Goal: Find specific page/section: Find specific page/section

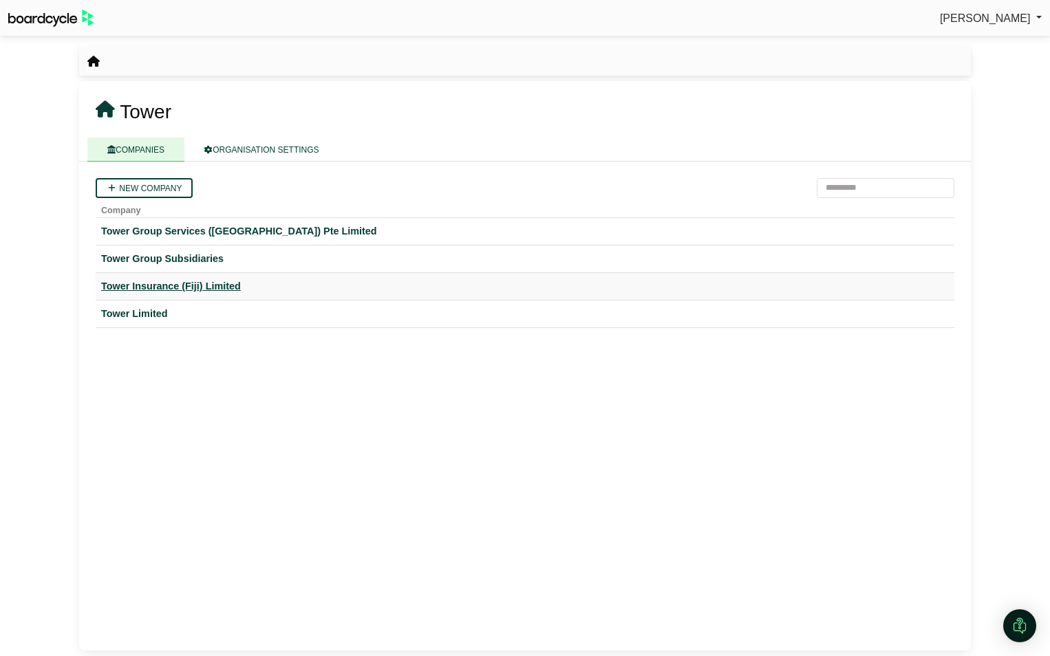
click at [144, 285] on div "Tower Insurance (Fiji) Limited" at bounding box center [525, 287] width 848 height 16
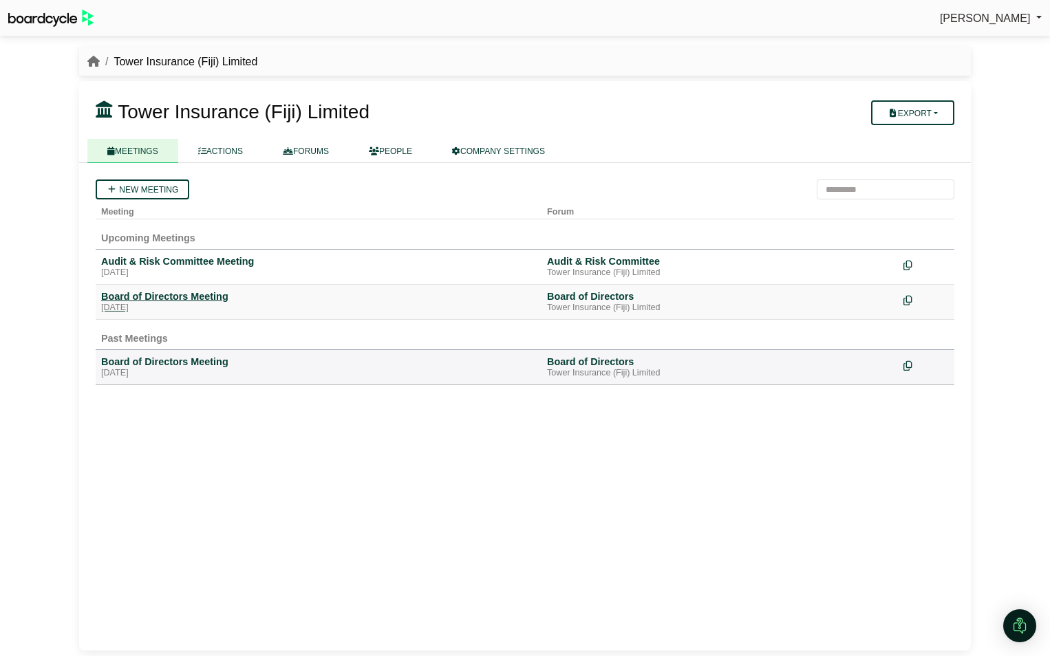
click at [172, 305] on div "[DATE]" at bounding box center [318, 308] width 435 height 11
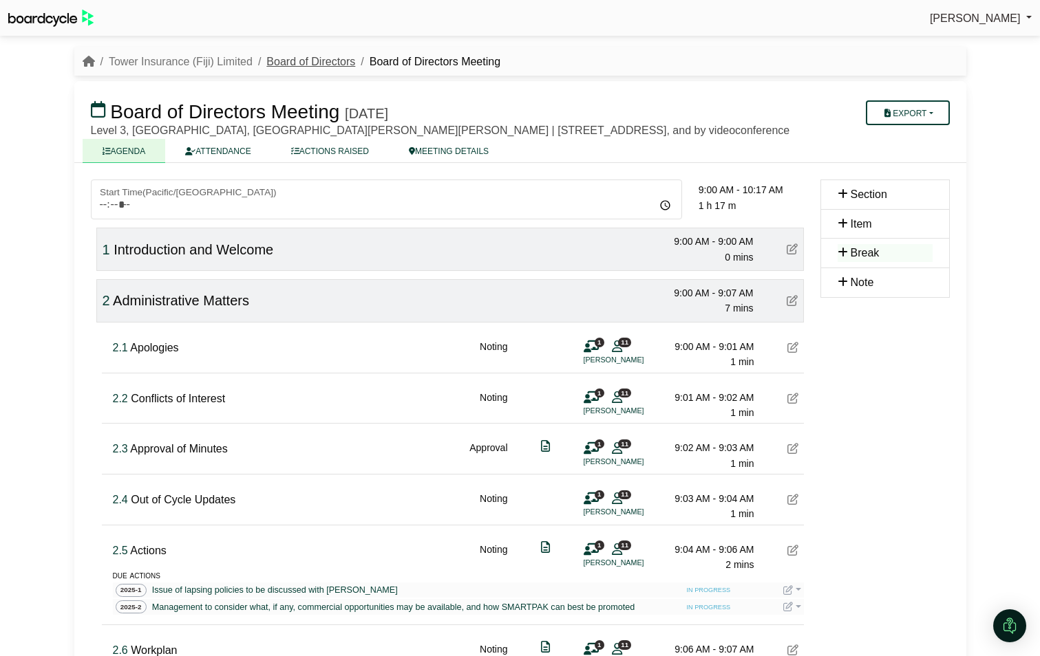
click at [289, 56] on link "Board of Directors" at bounding box center [310, 62] width 89 height 12
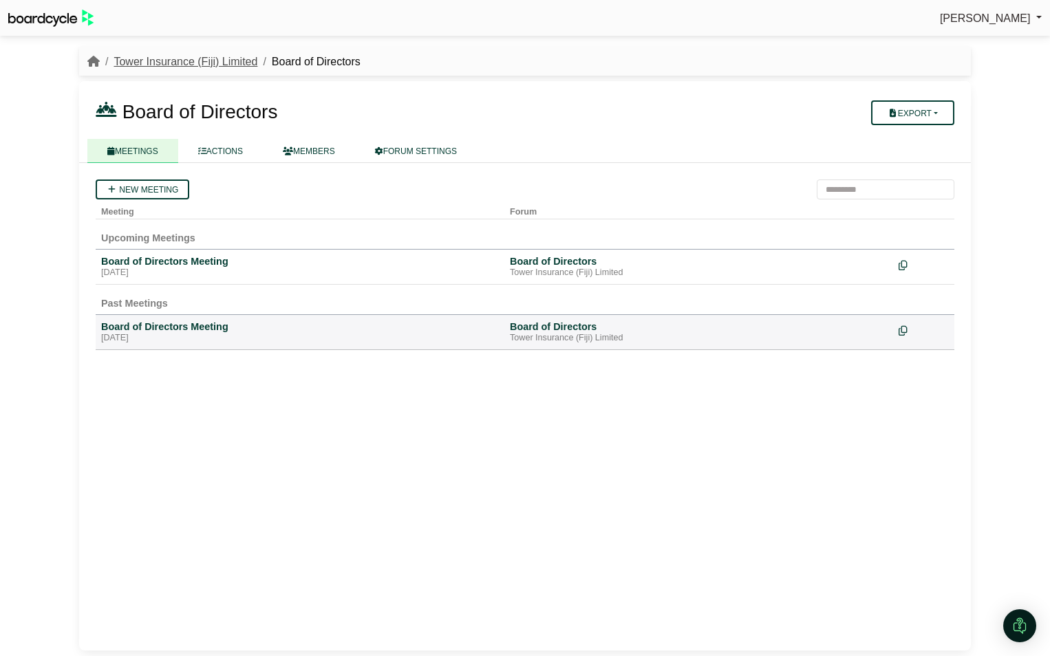
click at [206, 59] on link "Tower Insurance (Fiji) Limited" at bounding box center [186, 62] width 144 height 12
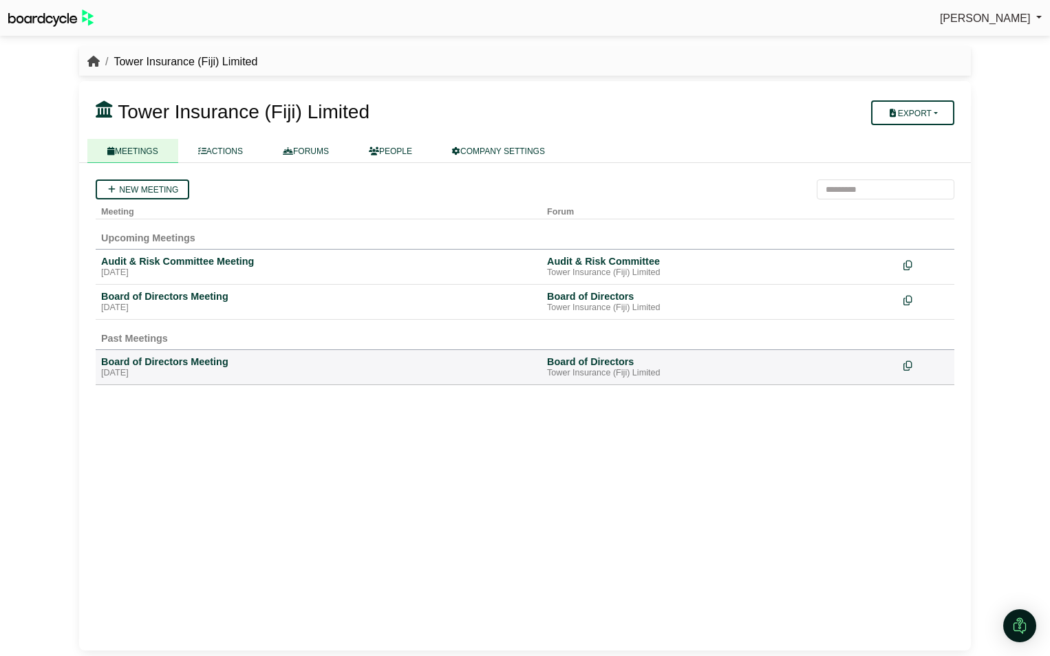
click at [98, 61] on icon "breadcrumb" at bounding box center [93, 61] width 12 height 11
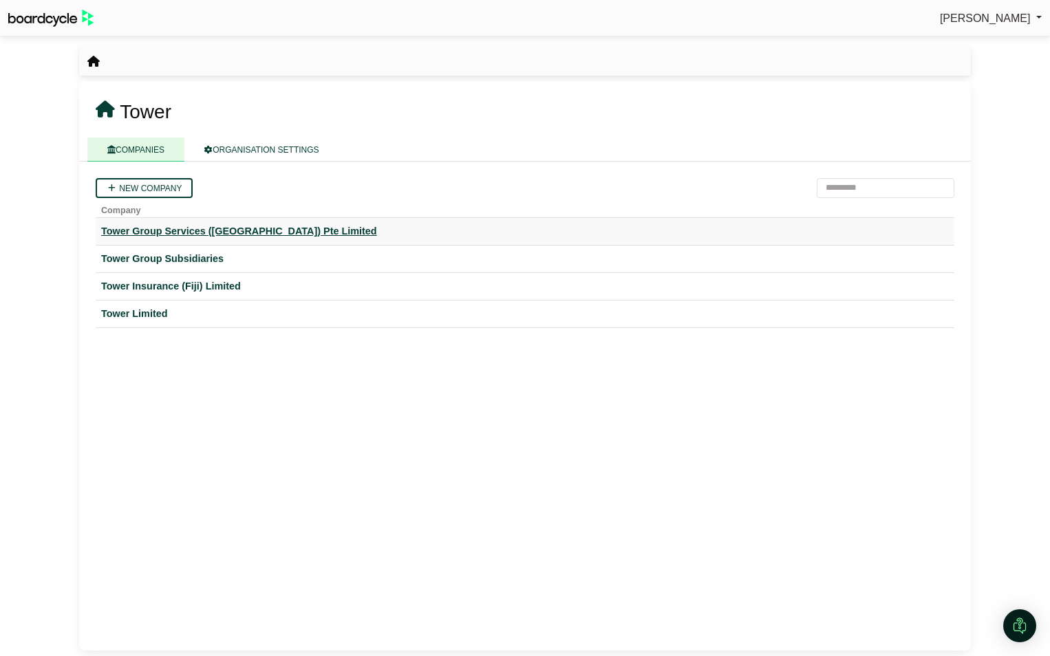
click at [179, 231] on div "Tower Group Services ([GEOGRAPHIC_DATA]) Pte Limited" at bounding box center [525, 232] width 848 height 16
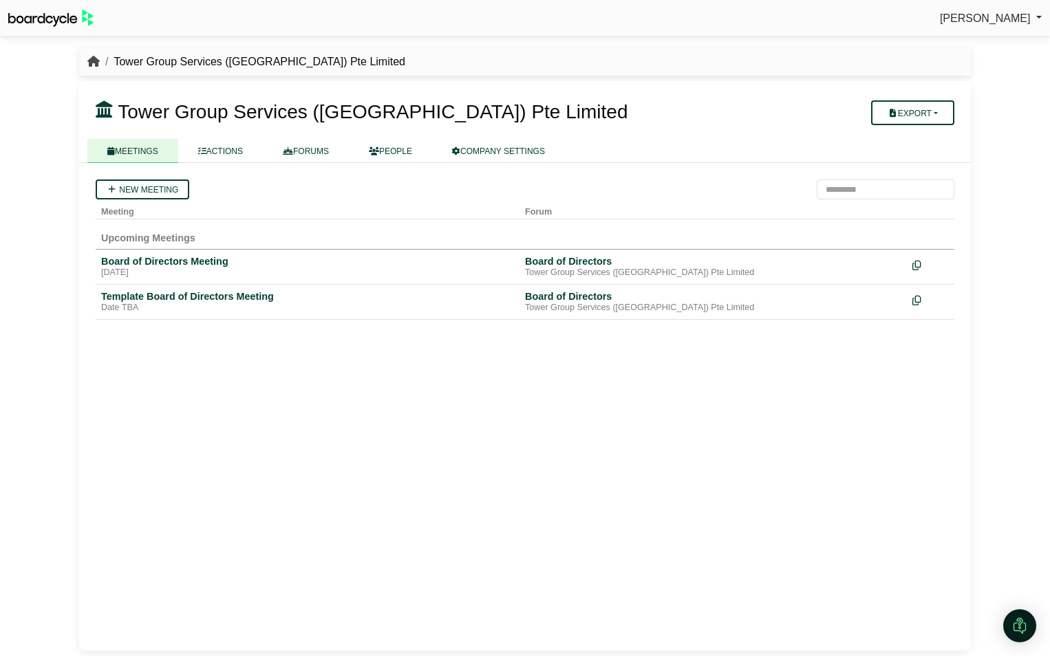
click at [91, 57] on icon "breadcrumb" at bounding box center [93, 61] width 12 height 11
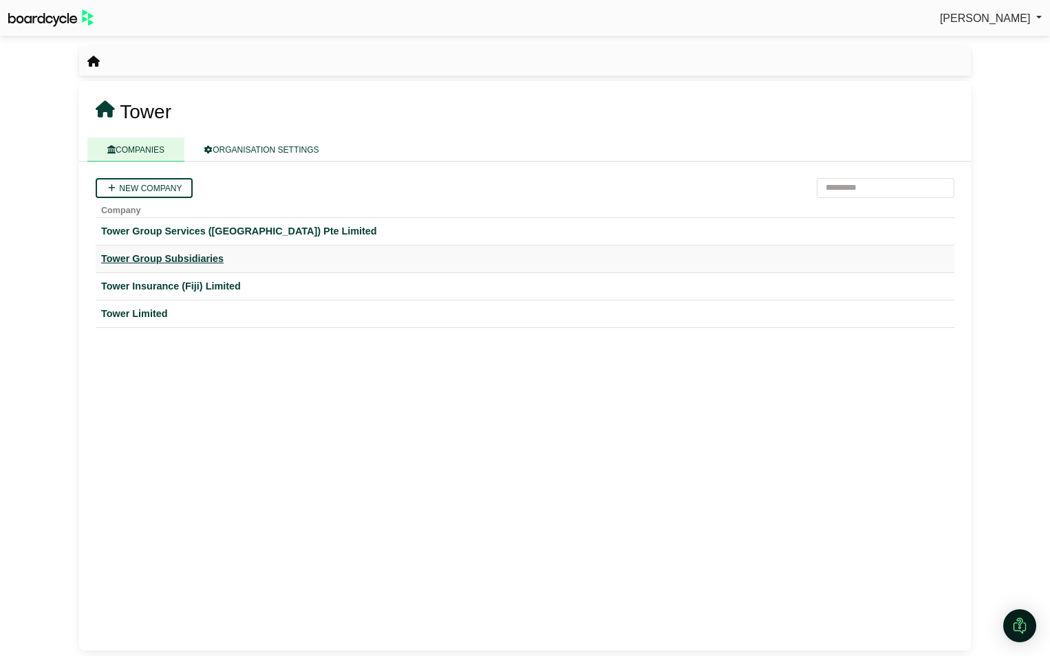
click at [131, 261] on div "Tower Group Subsidiaries" at bounding box center [525, 259] width 848 height 16
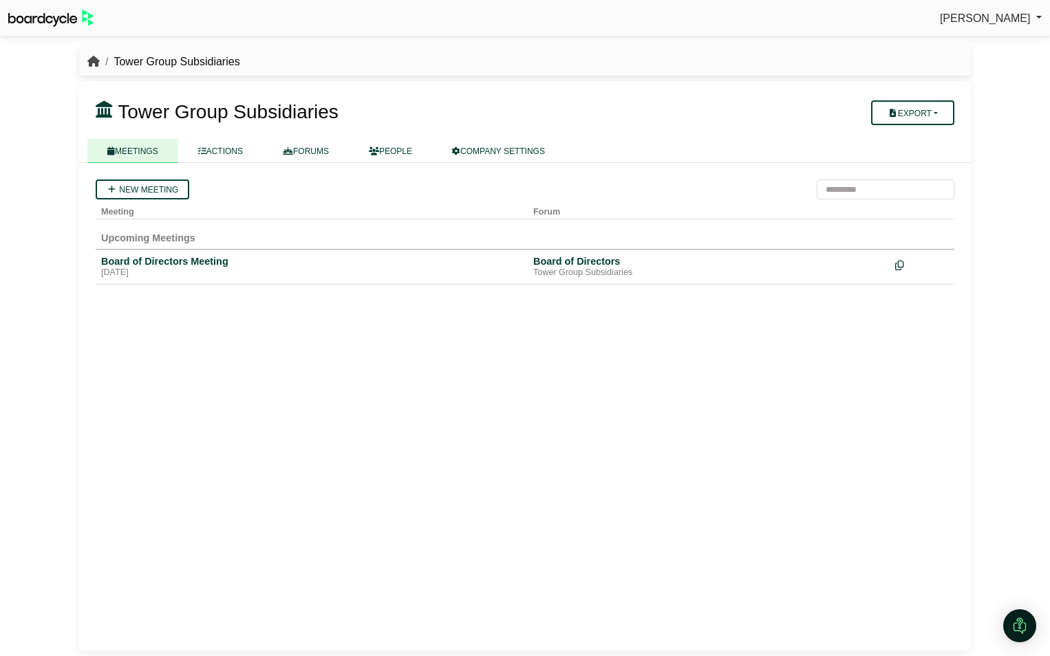
click at [94, 60] on icon "breadcrumb" at bounding box center [93, 61] width 12 height 11
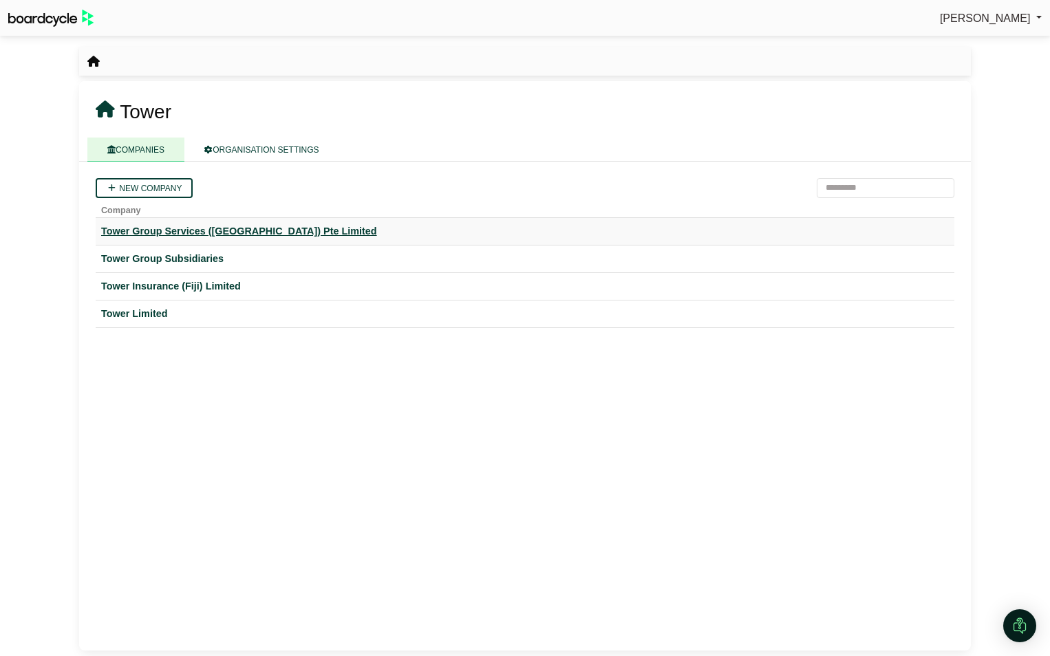
click at [130, 231] on div "Tower Group Services ([GEOGRAPHIC_DATA]) Pte Limited" at bounding box center [525, 232] width 848 height 16
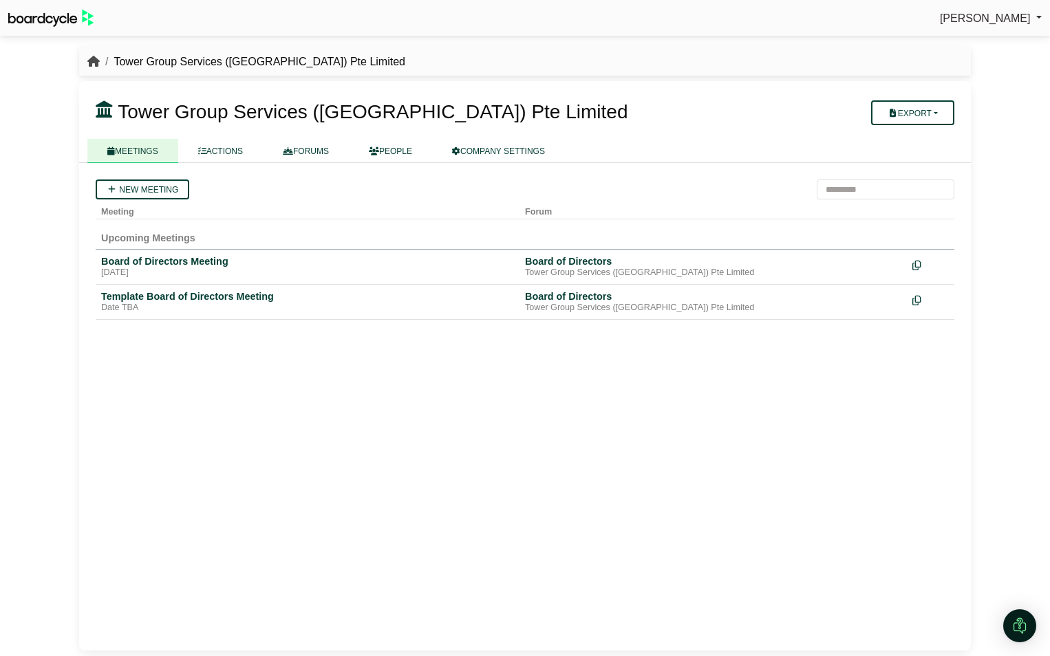
click at [94, 56] on icon "breadcrumb" at bounding box center [93, 61] width 12 height 11
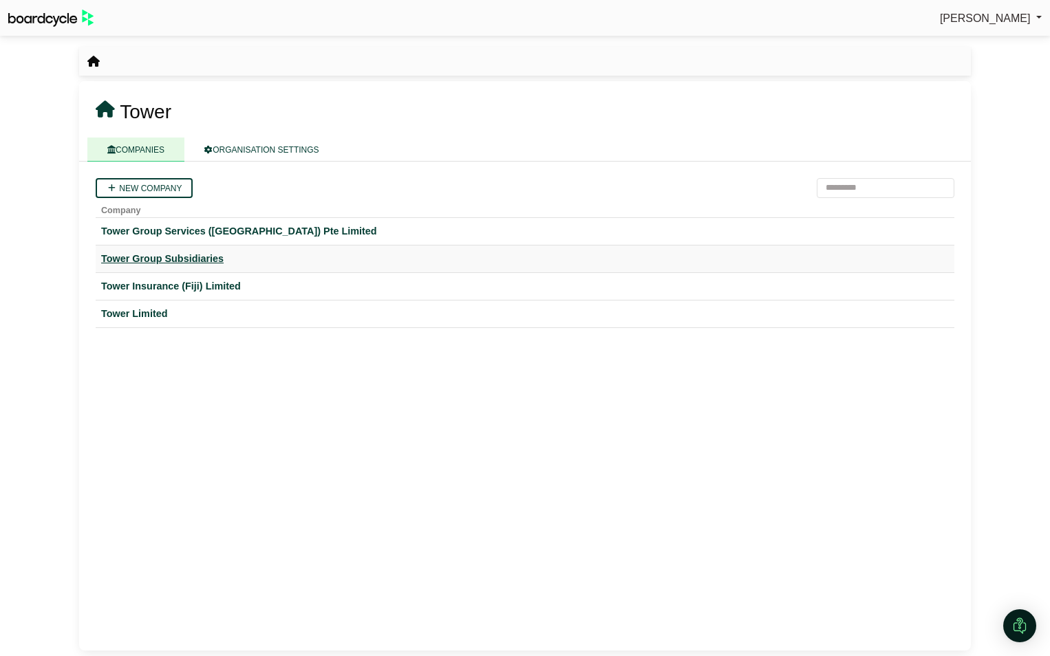
click at [125, 254] on div "Tower Group Subsidiaries" at bounding box center [525, 259] width 848 height 16
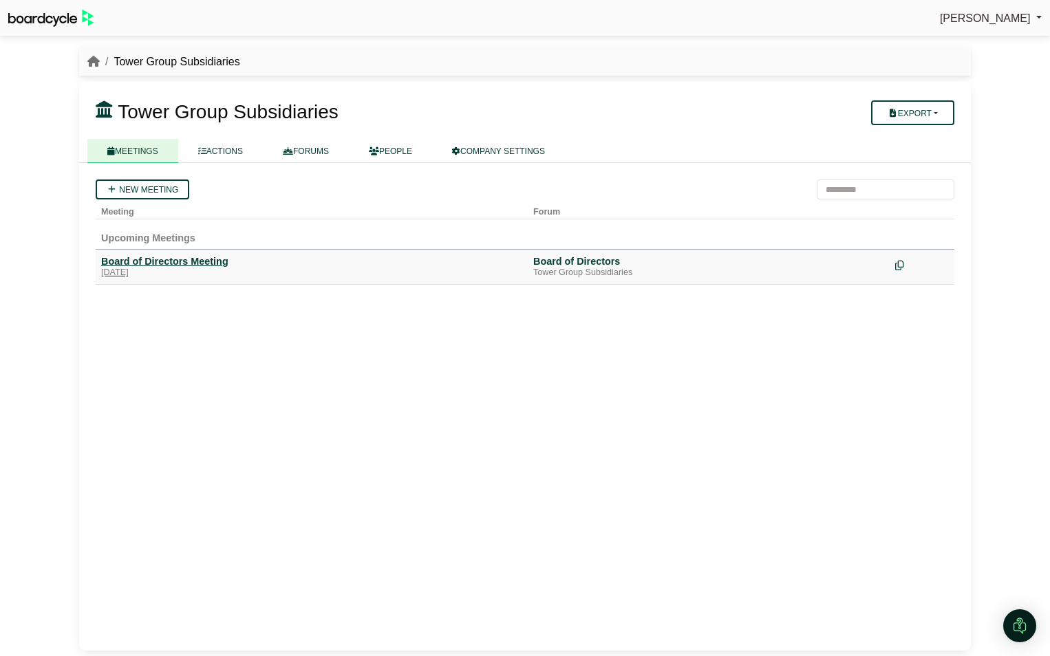
click at [147, 268] on div "[DATE]" at bounding box center [311, 273] width 421 height 11
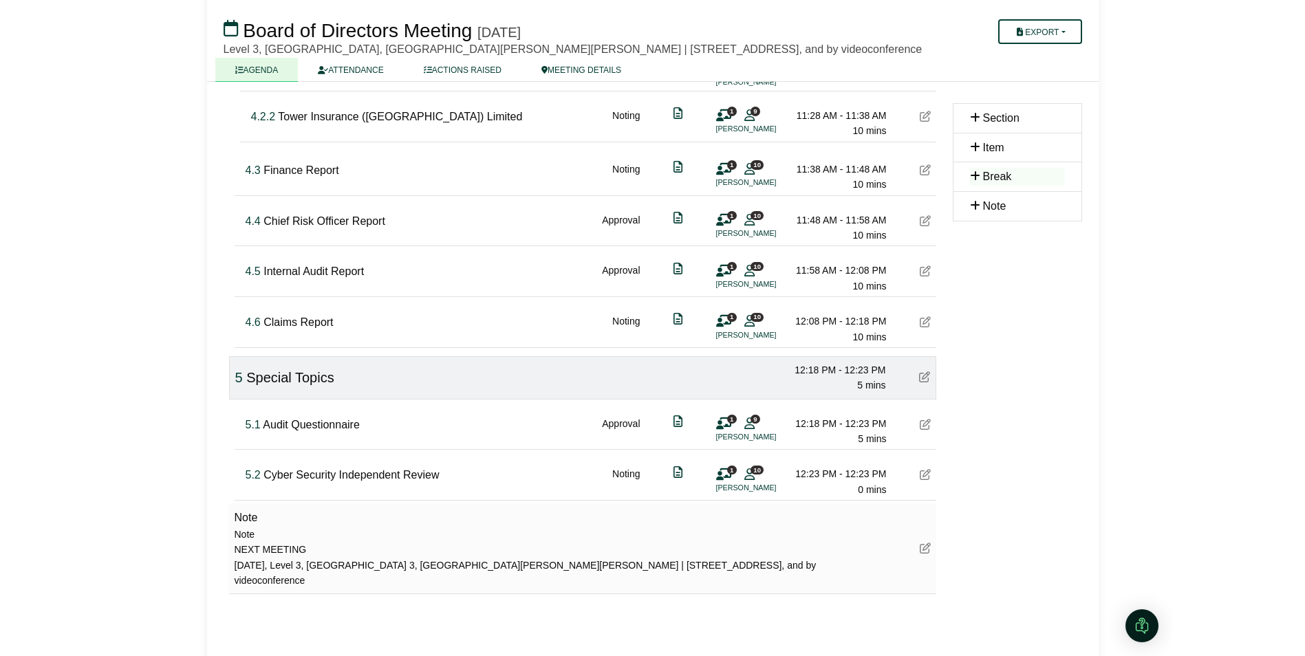
scroll to position [757, 0]
